Goal: Task Accomplishment & Management: Manage account settings

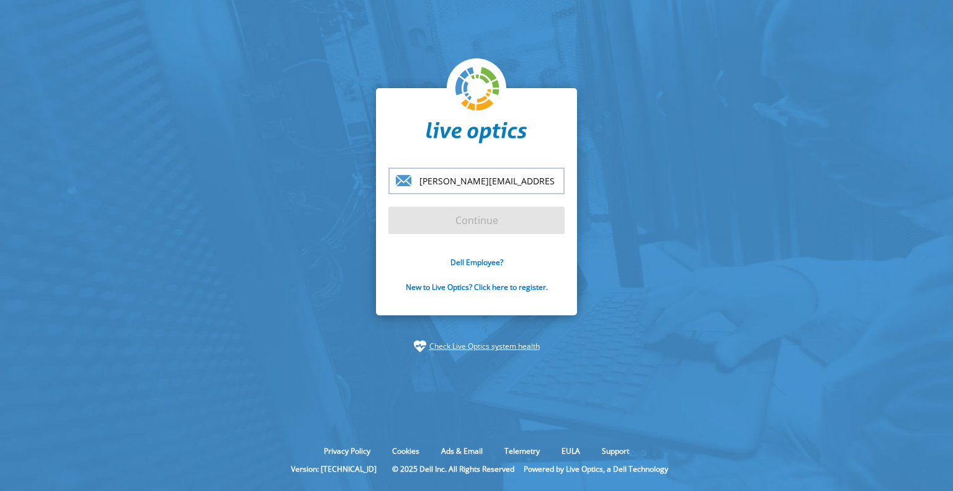
type input "d.adamik@iglotex.com.pl"
click at [388, 207] on input "Continue" at bounding box center [476, 220] width 176 height 27
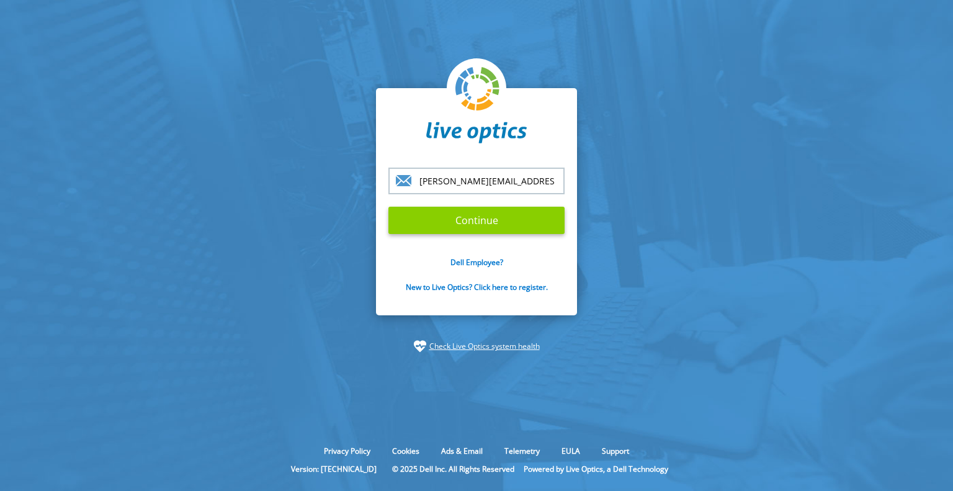
click at [512, 223] on input "Continue" at bounding box center [476, 220] width 176 height 27
drag, startPoint x: 512, startPoint y: 223, endPoint x: 518, endPoint y: 203, distance: 20.6
click at [518, 203] on form "d.adamik@iglotex.com.pl Continue Dell Employee? New to Live Optics? Click here …" at bounding box center [476, 237] width 176 height 139
click at [491, 220] on input "Continue" at bounding box center [476, 220] width 176 height 27
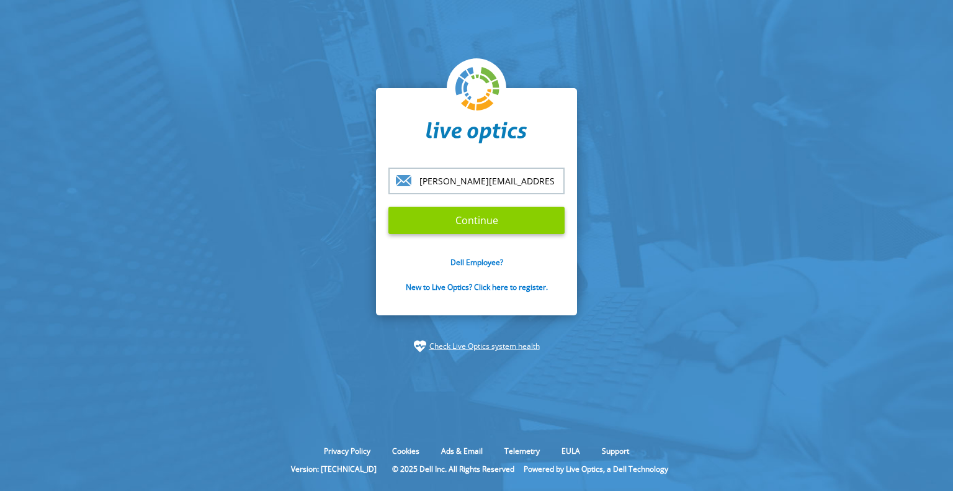
click at [491, 220] on input "Continue" at bounding box center [476, 220] width 176 height 27
click at [483, 225] on input "Continue" at bounding box center [476, 220] width 176 height 27
